Goal: Find specific page/section: Find specific page/section

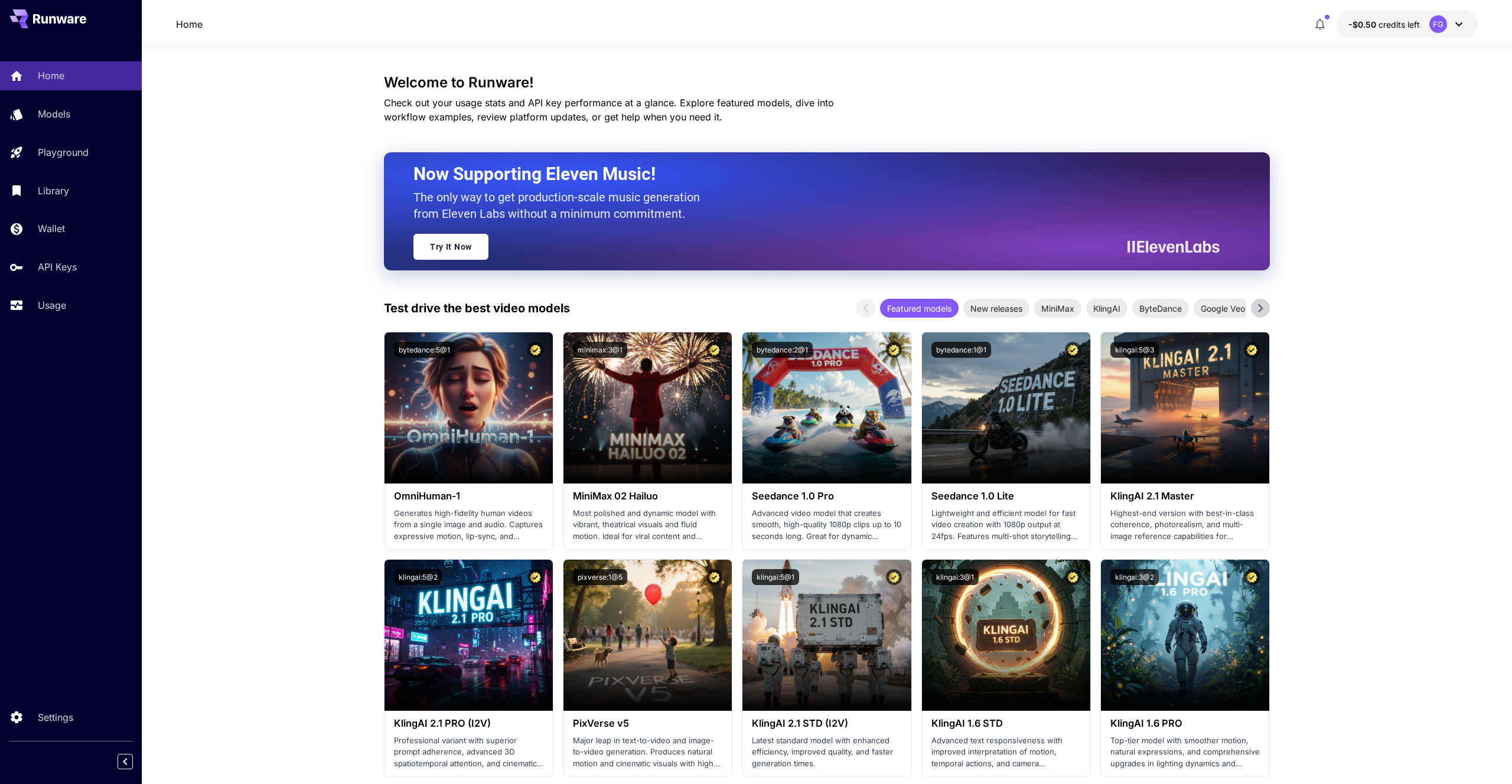
click at [1464, 24] on icon at bounding box center [1459, 24] width 14 height 14
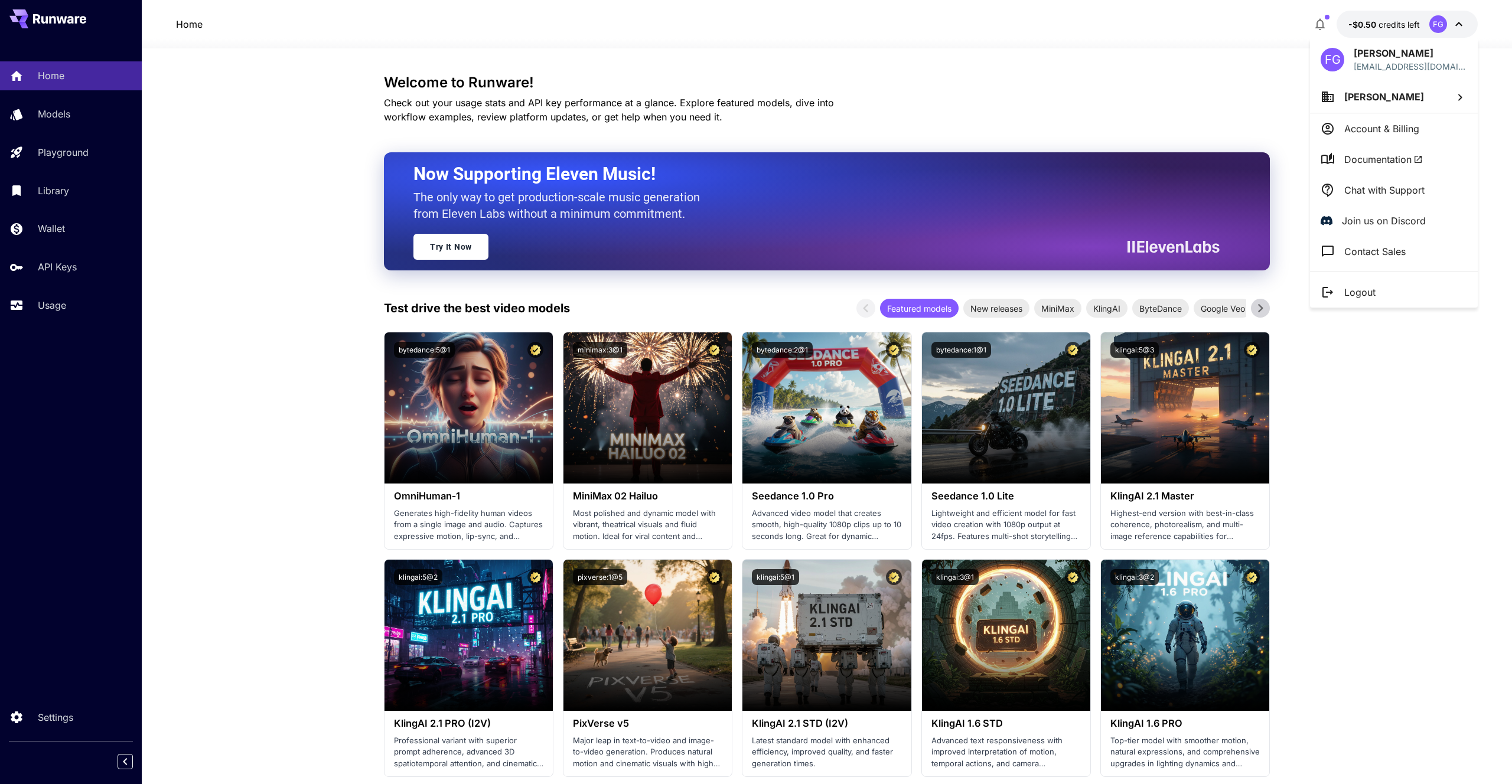
click at [1045, 106] on div at bounding box center [756, 392] width 1512 height 784
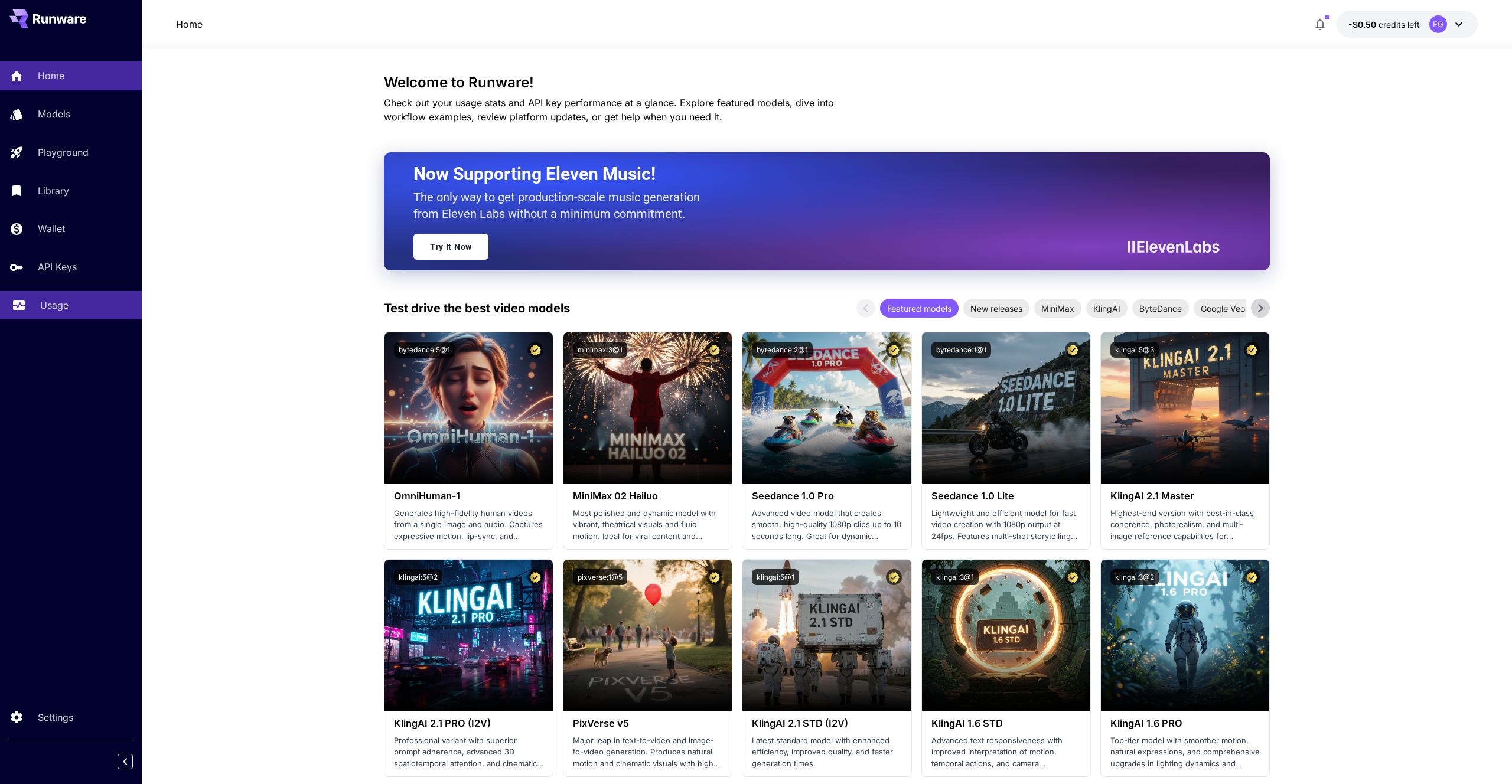
click at [80, 305] on div "Usage" at bounding box center [86, 305] width 92 height 14
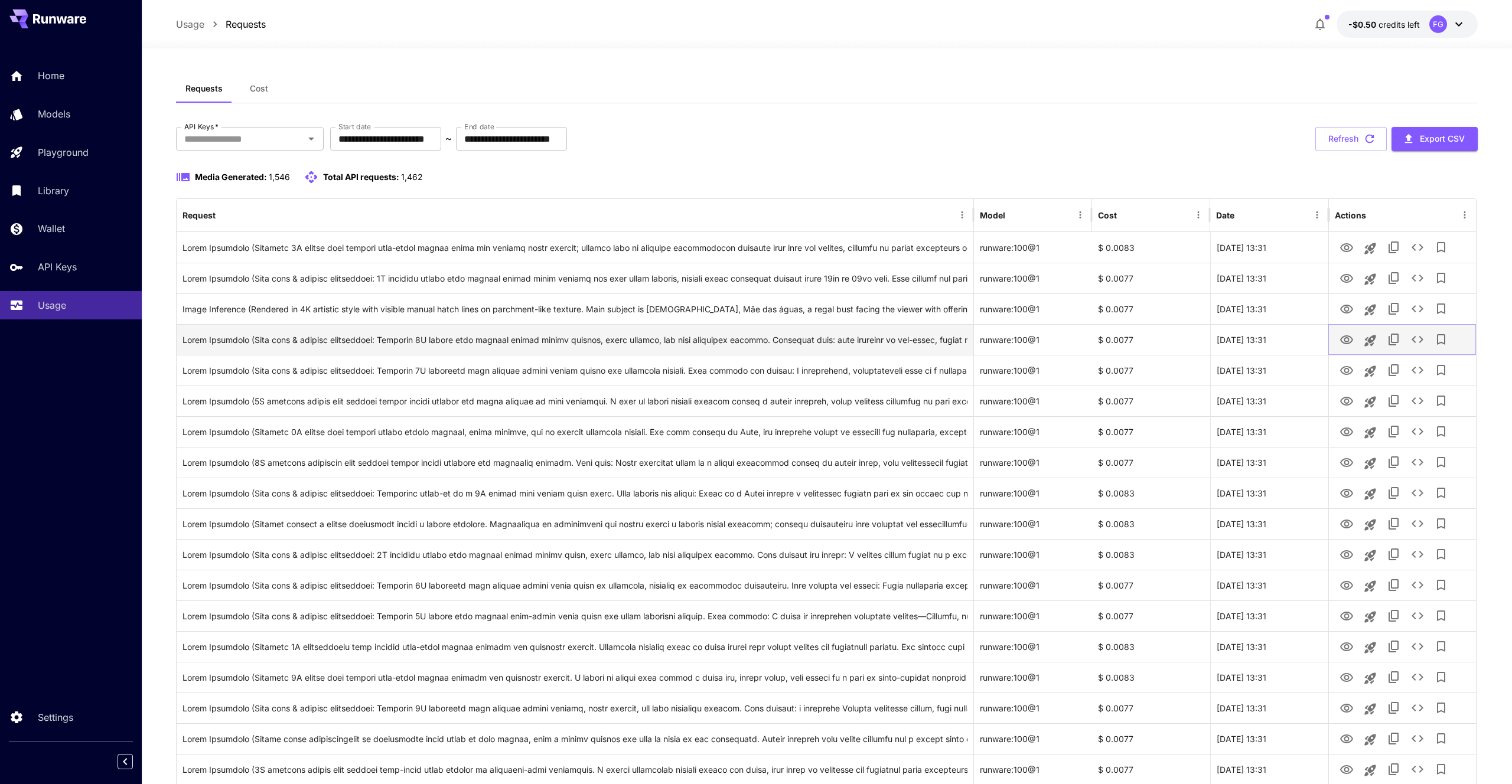
click at [1345, 336] on icon "View" at bounding box center [1347, 340] width 14 height 14
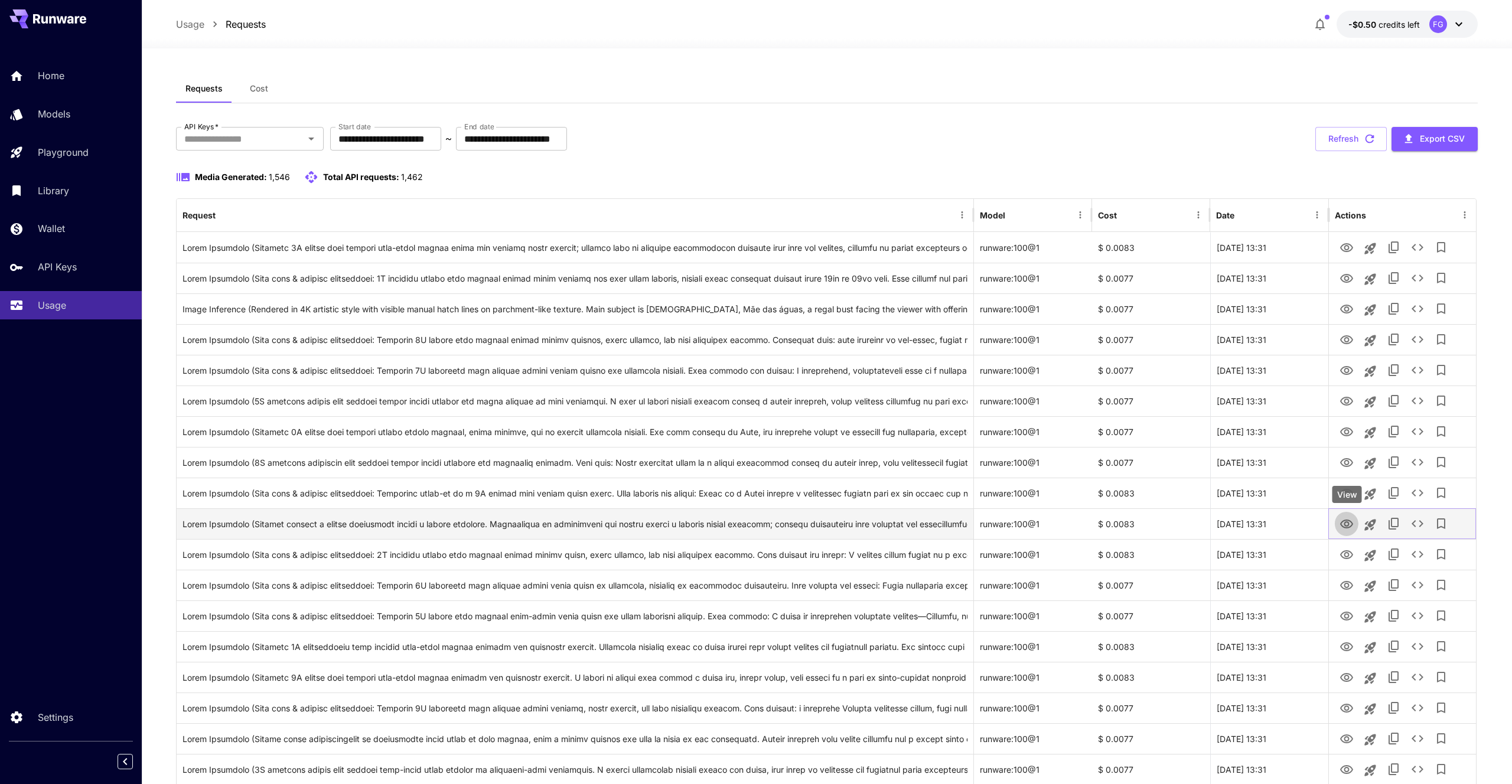
click at [1352, 527] on icon "View" at bounding box center [1347, 524] width 14 height 14
